Goal: Information Seeking & Learning: Check status

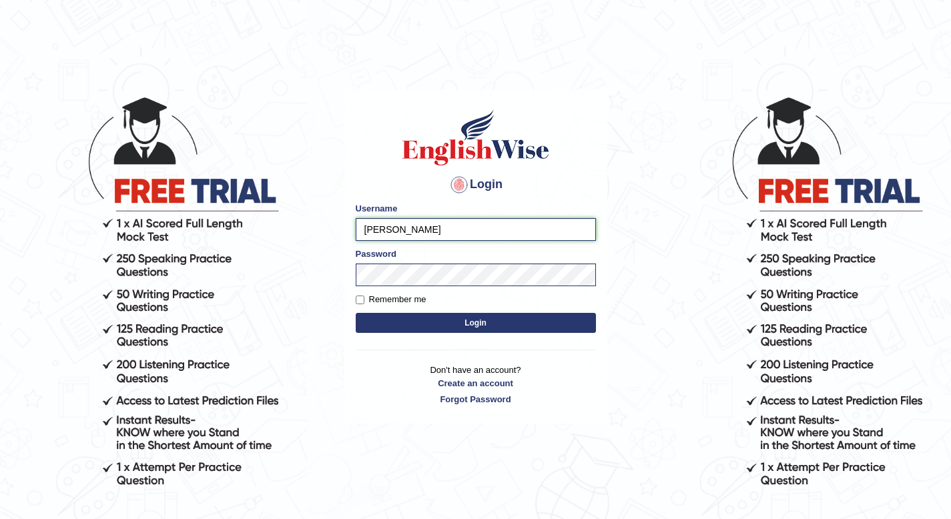
click at [411, 233] on input "ramiro" at bounding box center [476, 229] width 240 height 23
click at [404, 322] on button "Login" at bounding box center [476, 323] width 240 height 20
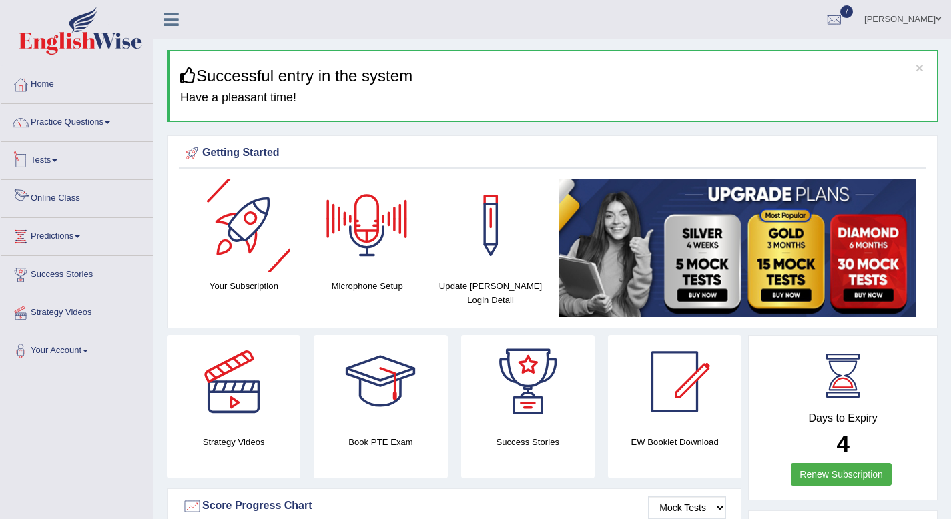
click at [65, 156] on link "Tests" at bounding box center [77, 158] width 152 height 33
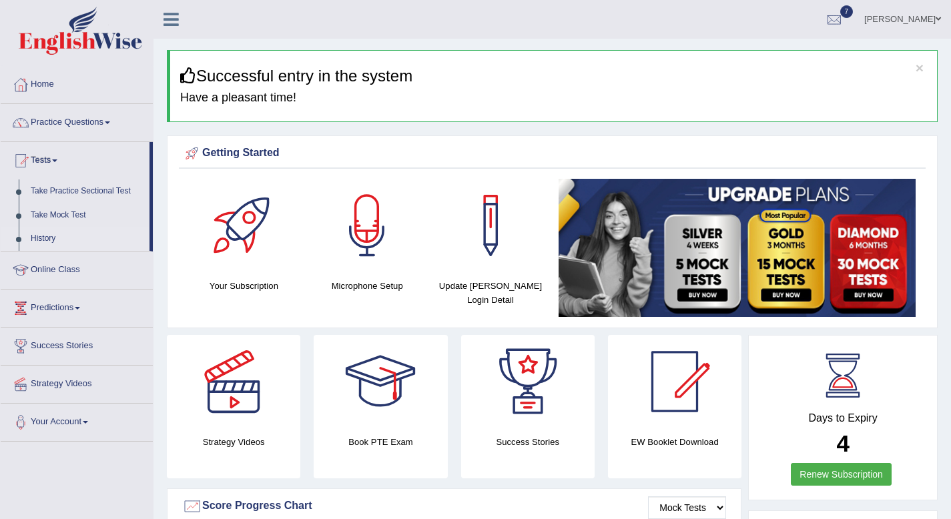
click at [60, 240] on link "History" at bounding box center [87, 239] width 125 height 24
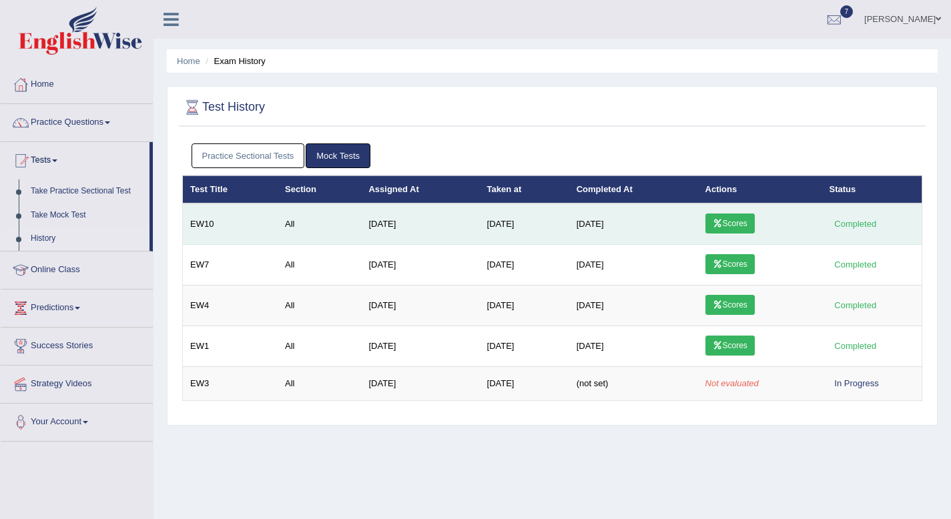
click at [734, 225] on link "Scores" at bounding box center [729, 224] width 49 height 20
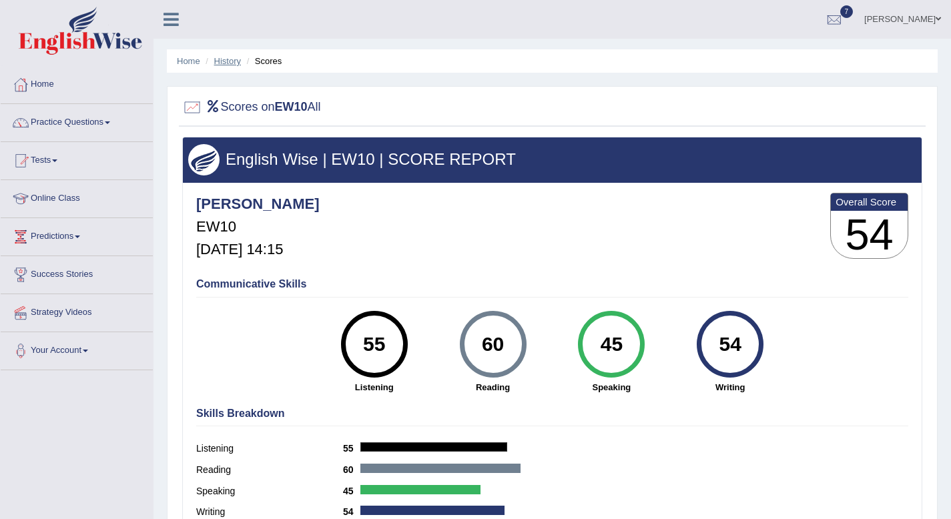
click at [224, 63] on link "History" at bounding box center [227, 61] width 27 height 10
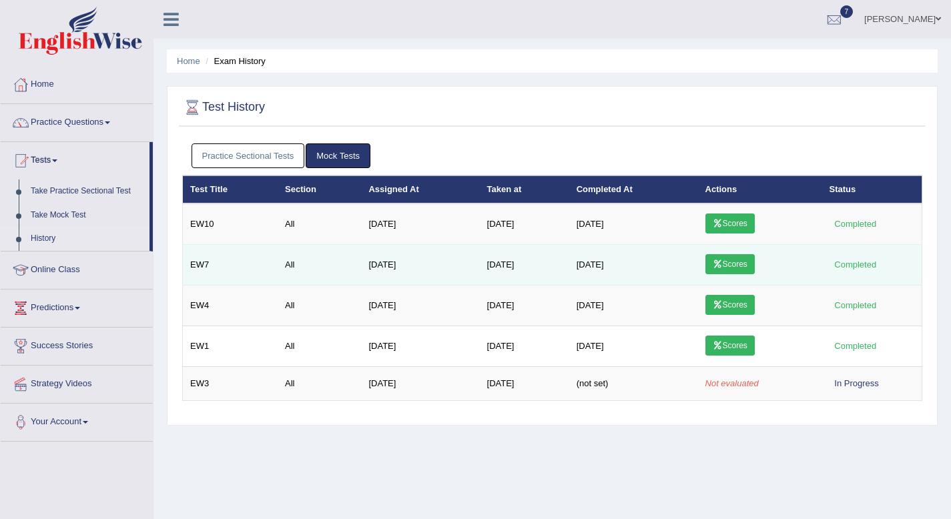
click at [729, 260] on link "Scores" at bounding box center [729, 264] width 49 height 20
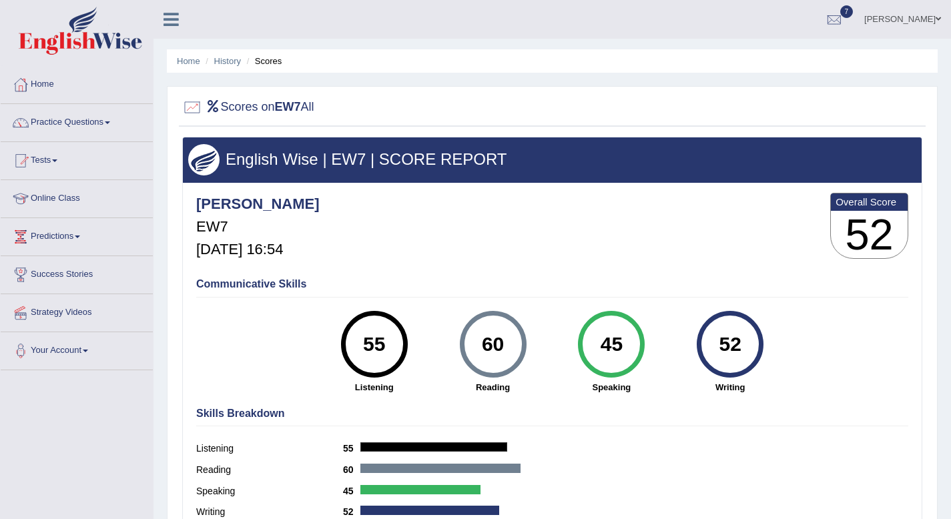
click at [230, 66] on li "History" at bounding box center [221, 61] width 39 height 13
click at [230, 59] on link "History" at bounding box center [227, 61] width 27 height 10
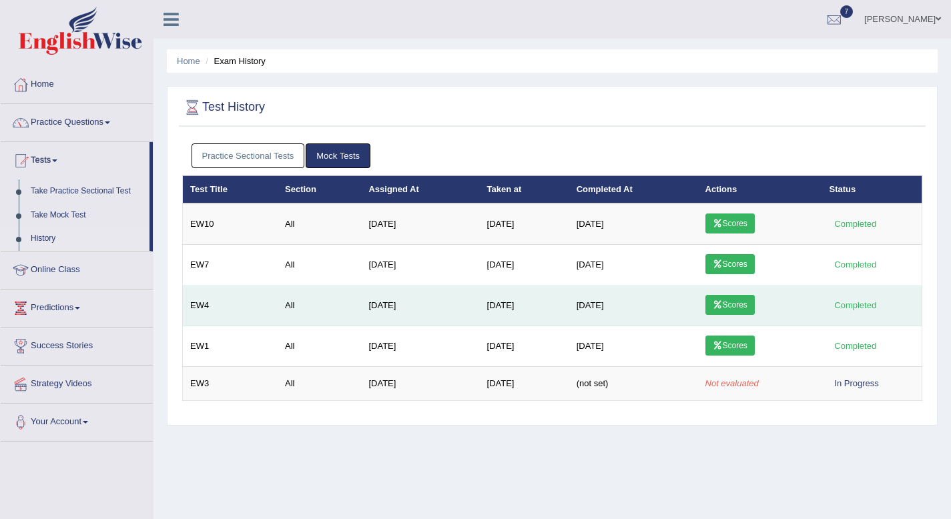
click at [739, 309] on link "Scores" at bounding box center [729, 305] width 49 height 20
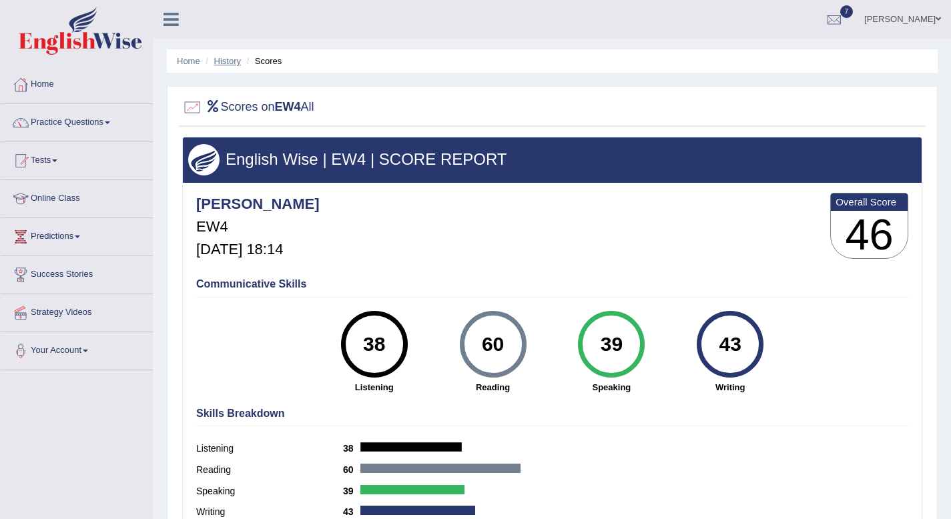
click at [238, 61] on link "History" at bounding box center [227, 61] width 27 height 10
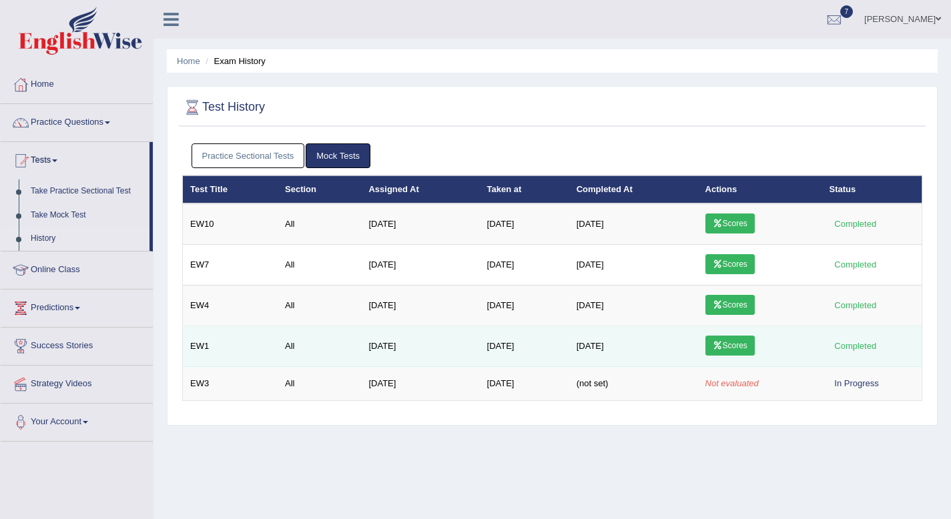
click at [722, 349] on icon at bounding box center [718, 346] width 10 height 8
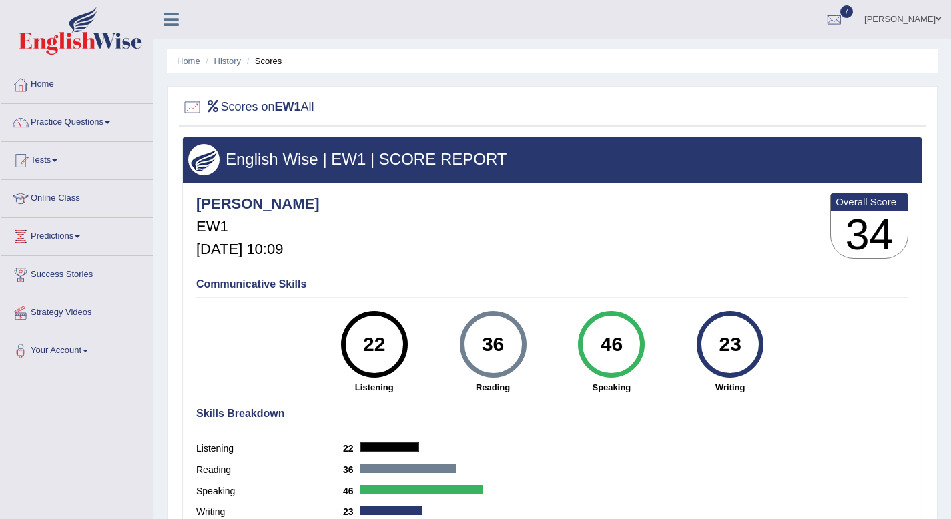
click at [224, 57] on link "History" at bounding box center [227, 61] width 27 height 10
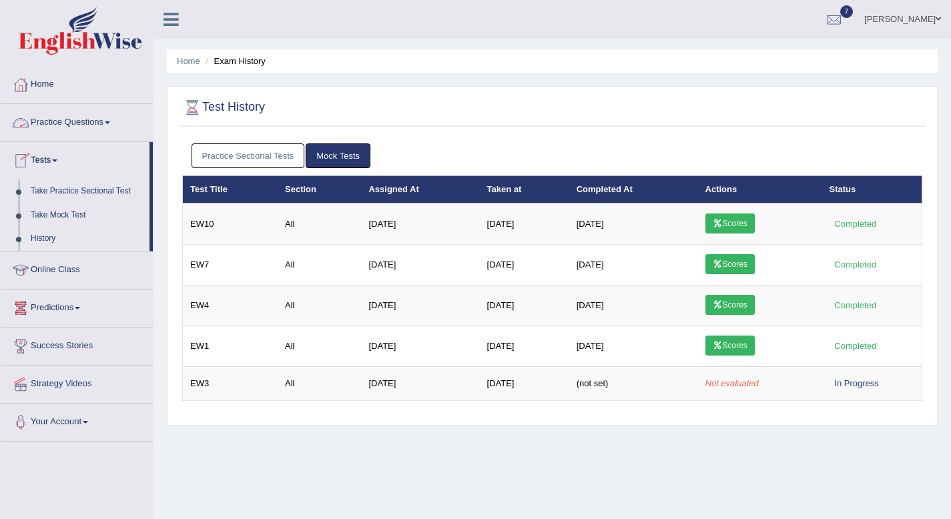
click at [103, 129] on link "Practice Questions" at bounding box center [77, 120] width 152 height 33
